Goal: Navigation & Orientation: Find specific page/section

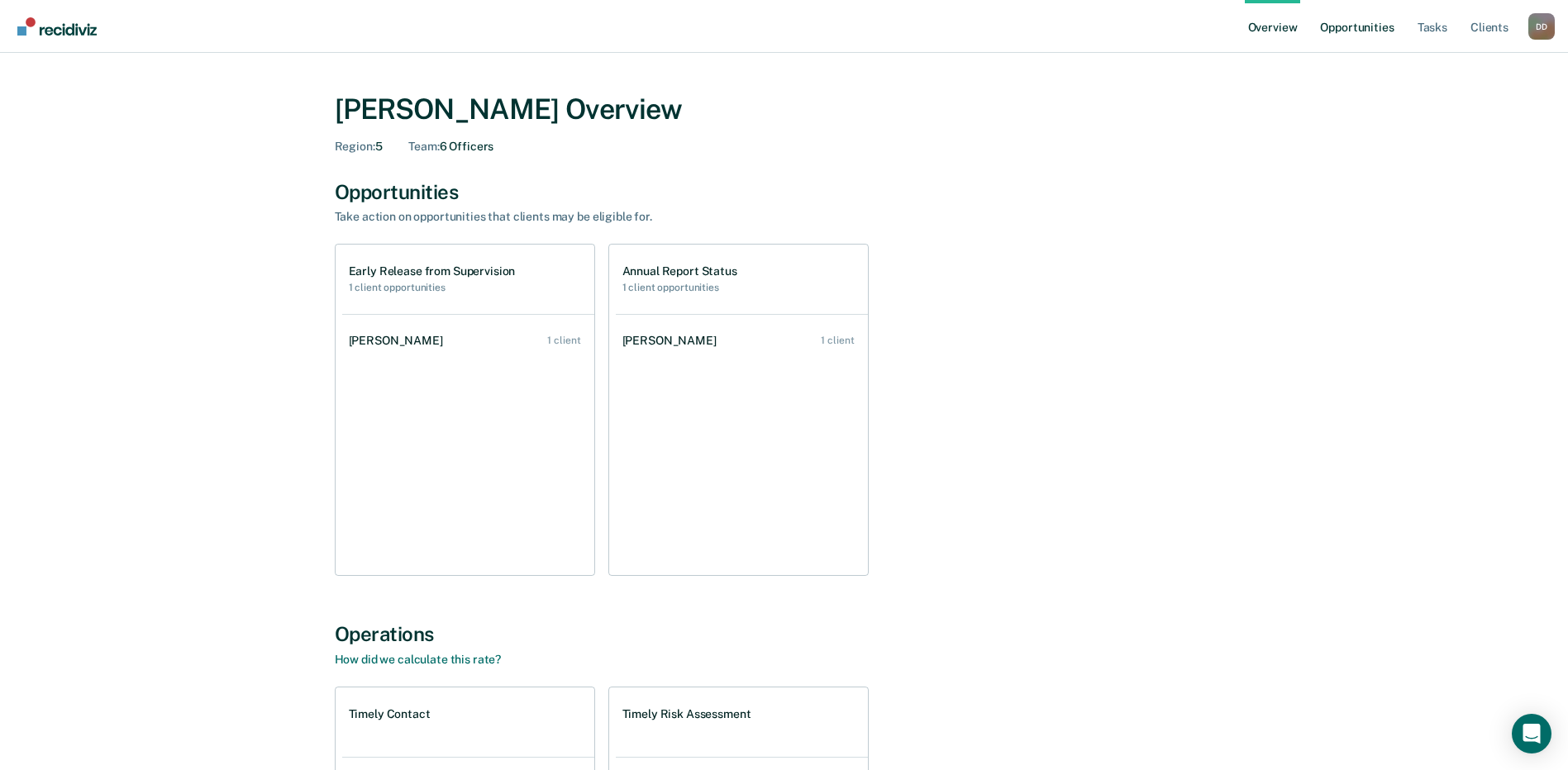
click at [1330, 22] on link "Opportunities" at bounding box center [1356, 26] width 81 height 52
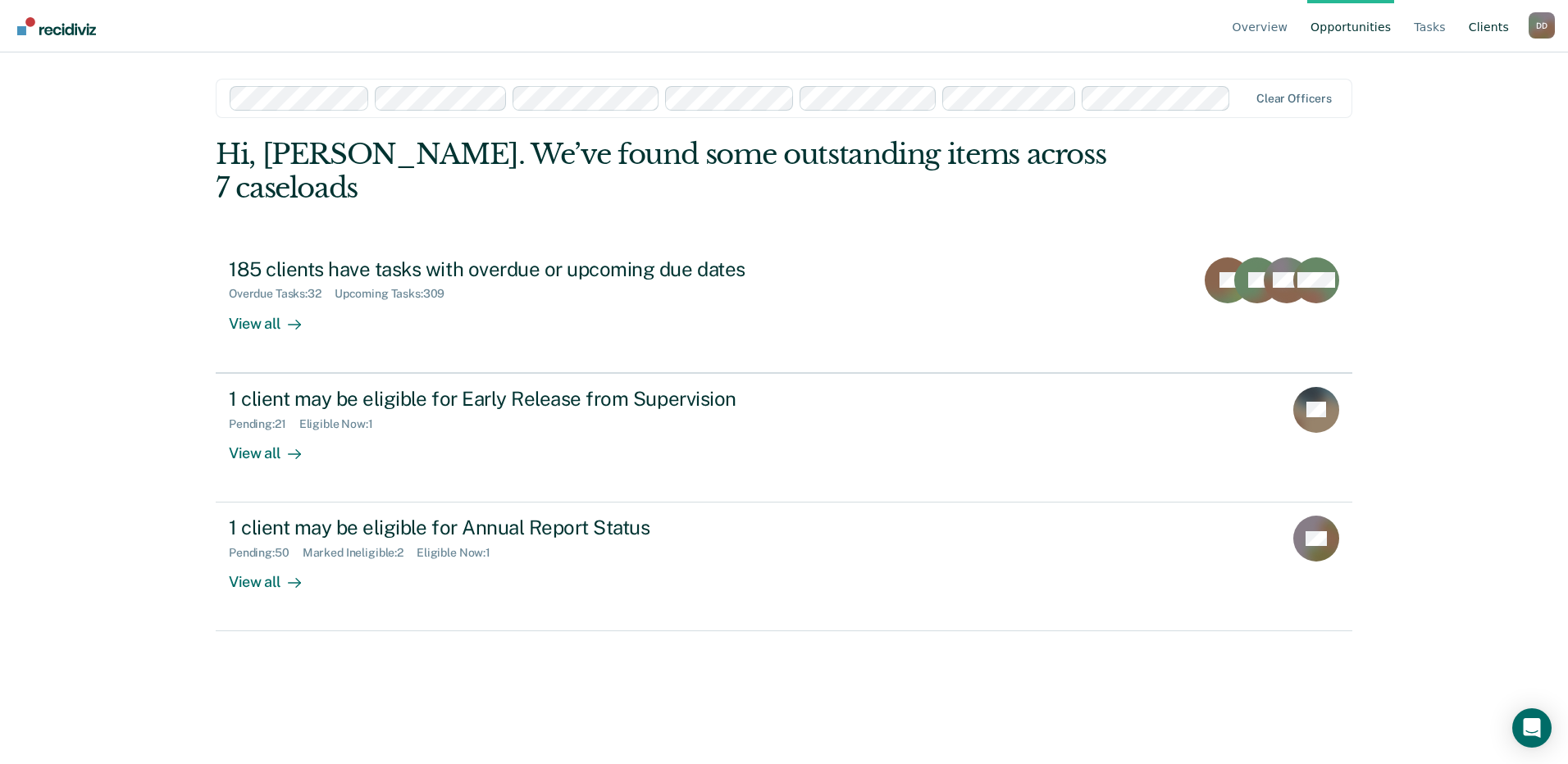
click at [1491, 36] on link "Client s" at bounding box center [1488, 26] width 46 height 52
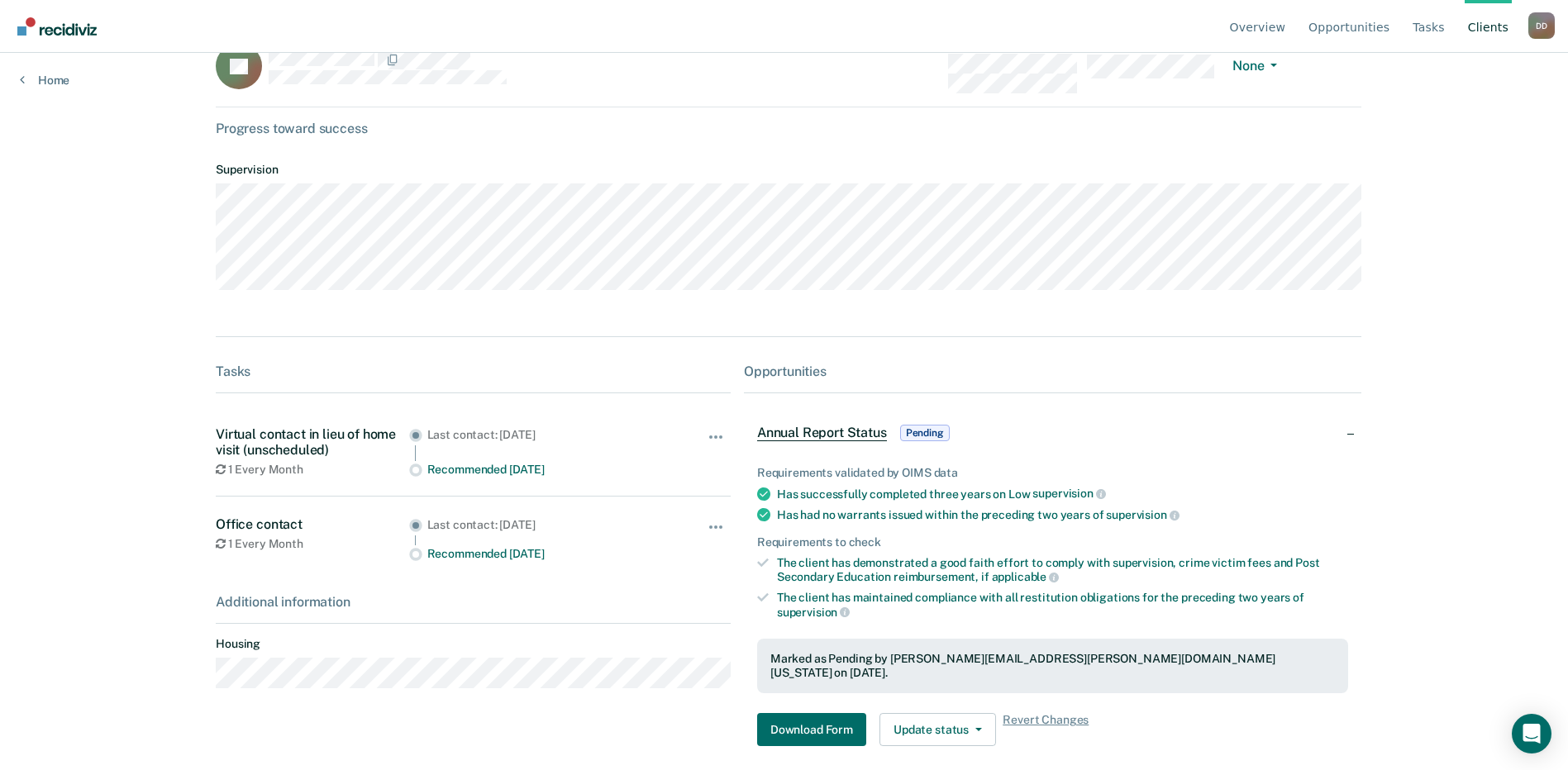
scroll to position [61, 0]
